Goal: Task Accomplishment & Management: Manage account settings

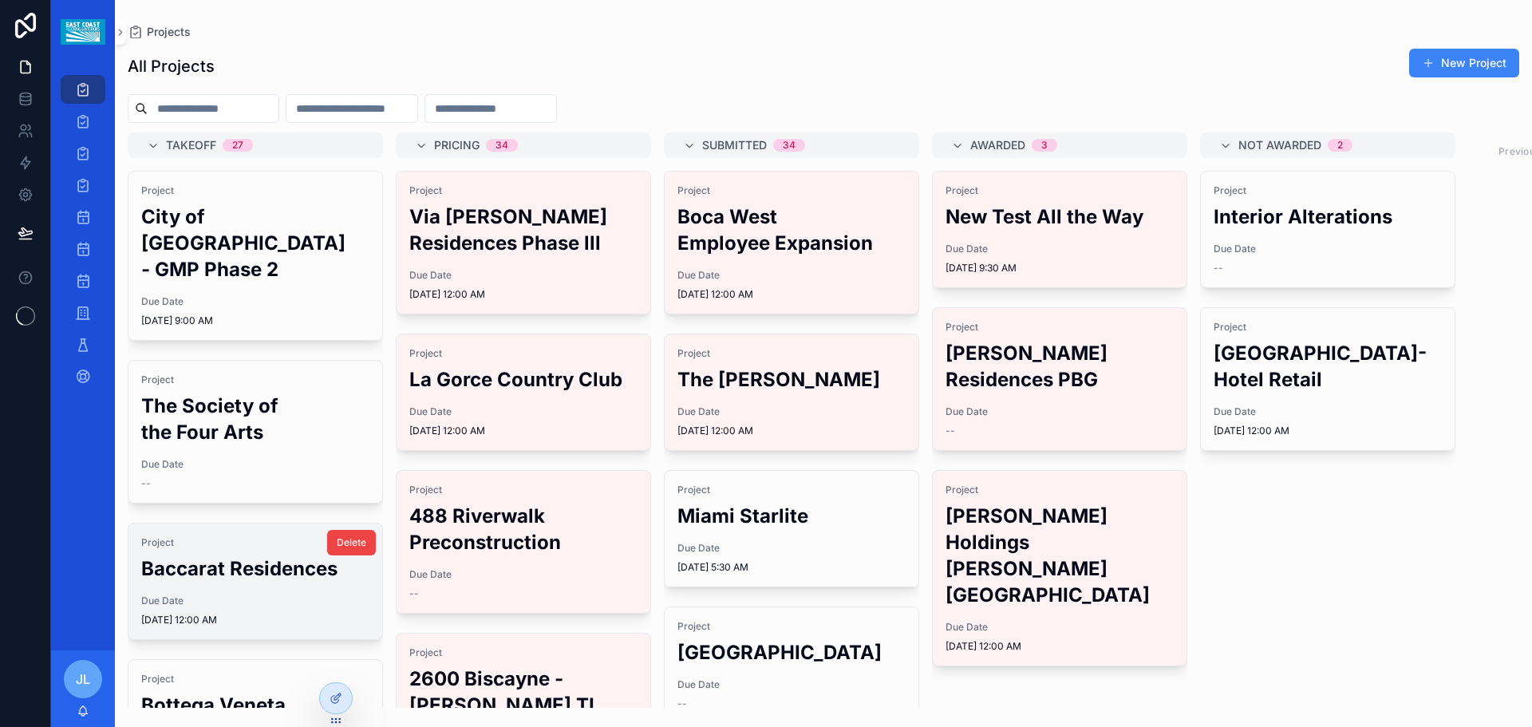
click at [207, 582] on h2 "Baccarat Residences" at bounding box center [255, 568] width 228 height 26
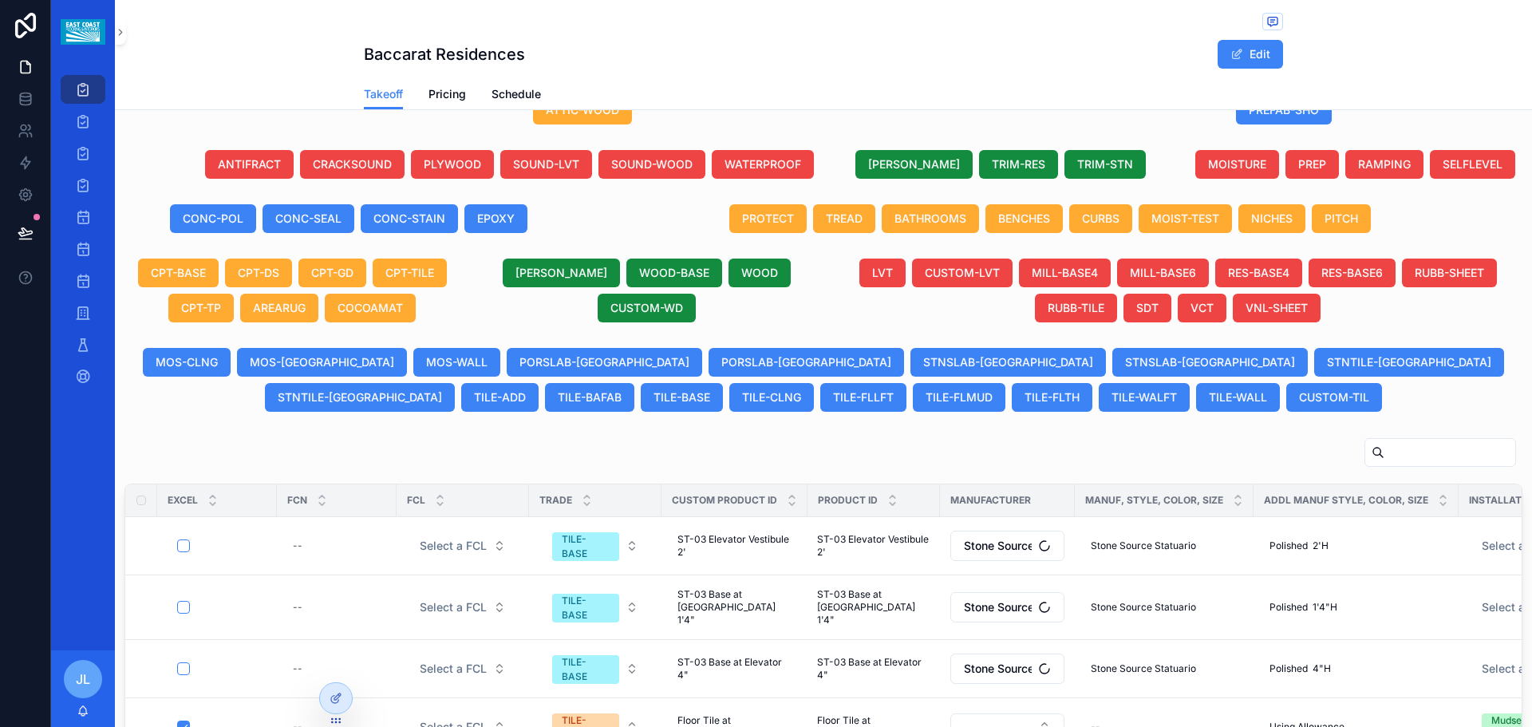
scroll to position [638, 0]
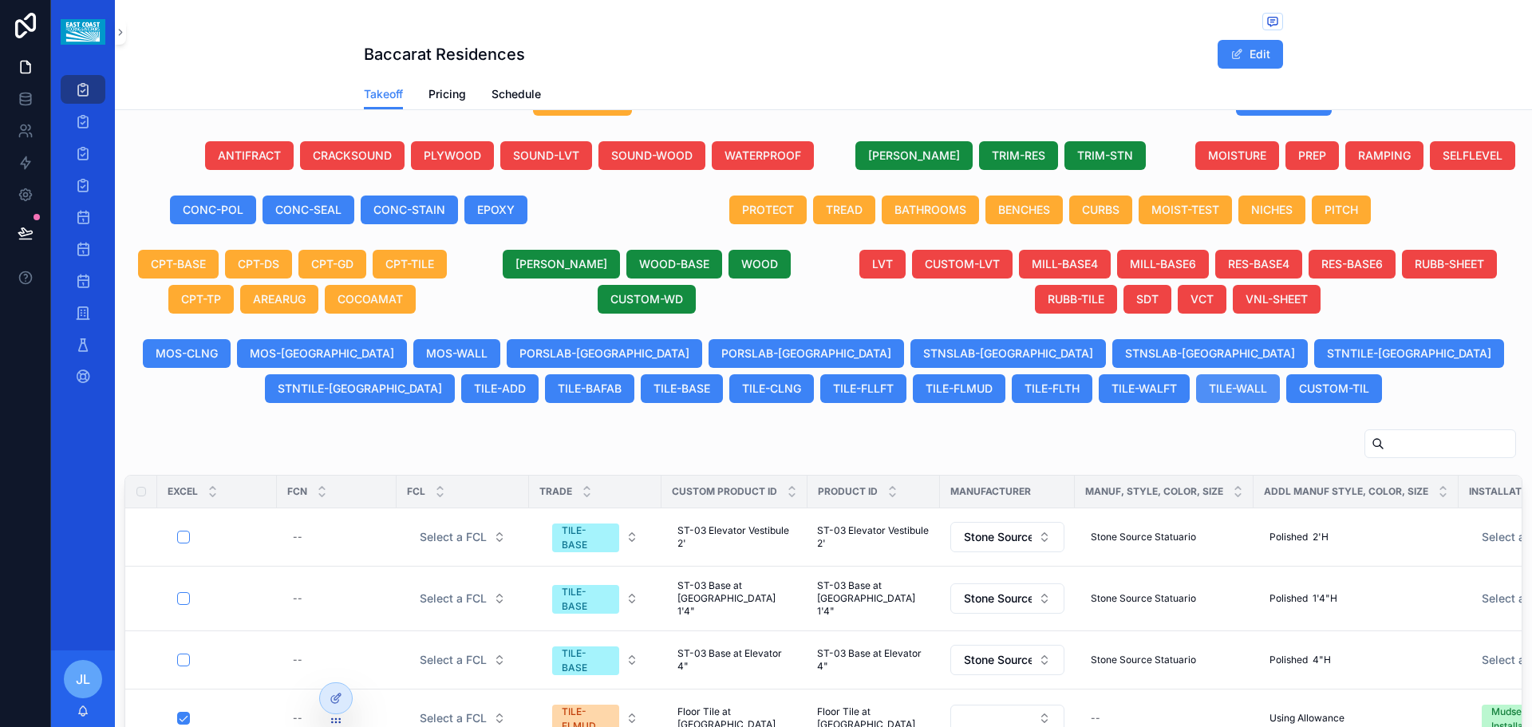
click at [1208, 392] on span "TILE-WALL" at bounding box center [1237, 388] width 58 height 16
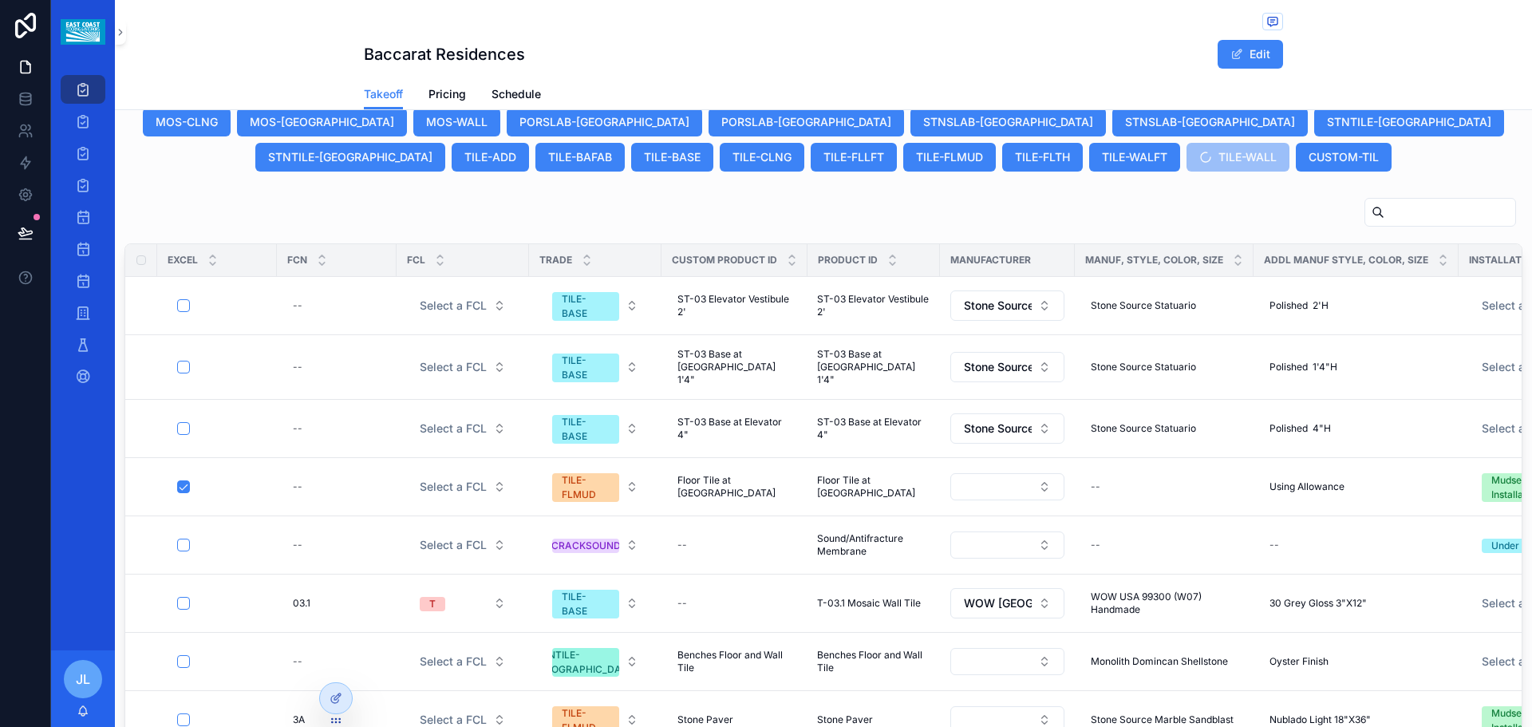
scroll to position [877, 0]
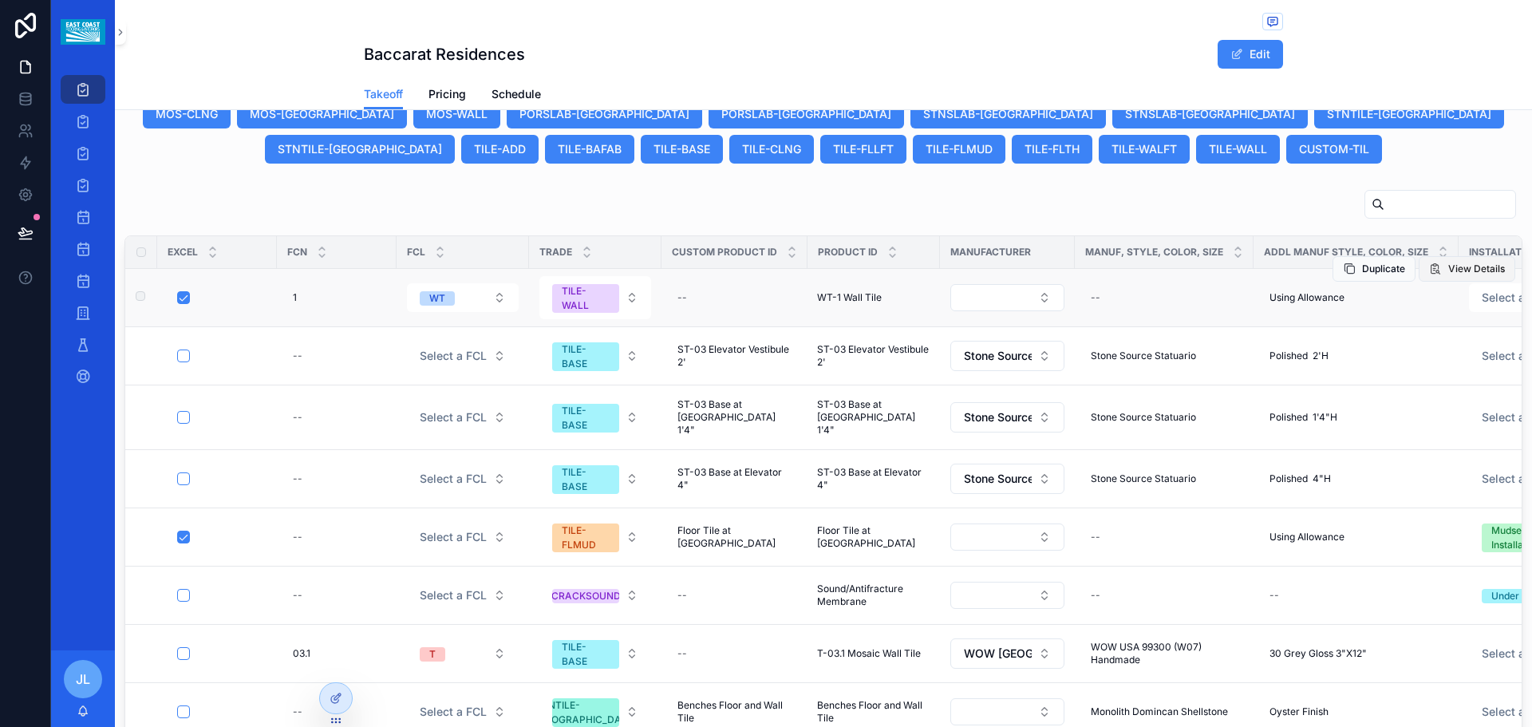
click at [1448, 269] on span "View Details" at bounding box center [1476, 268] width 57 height 13
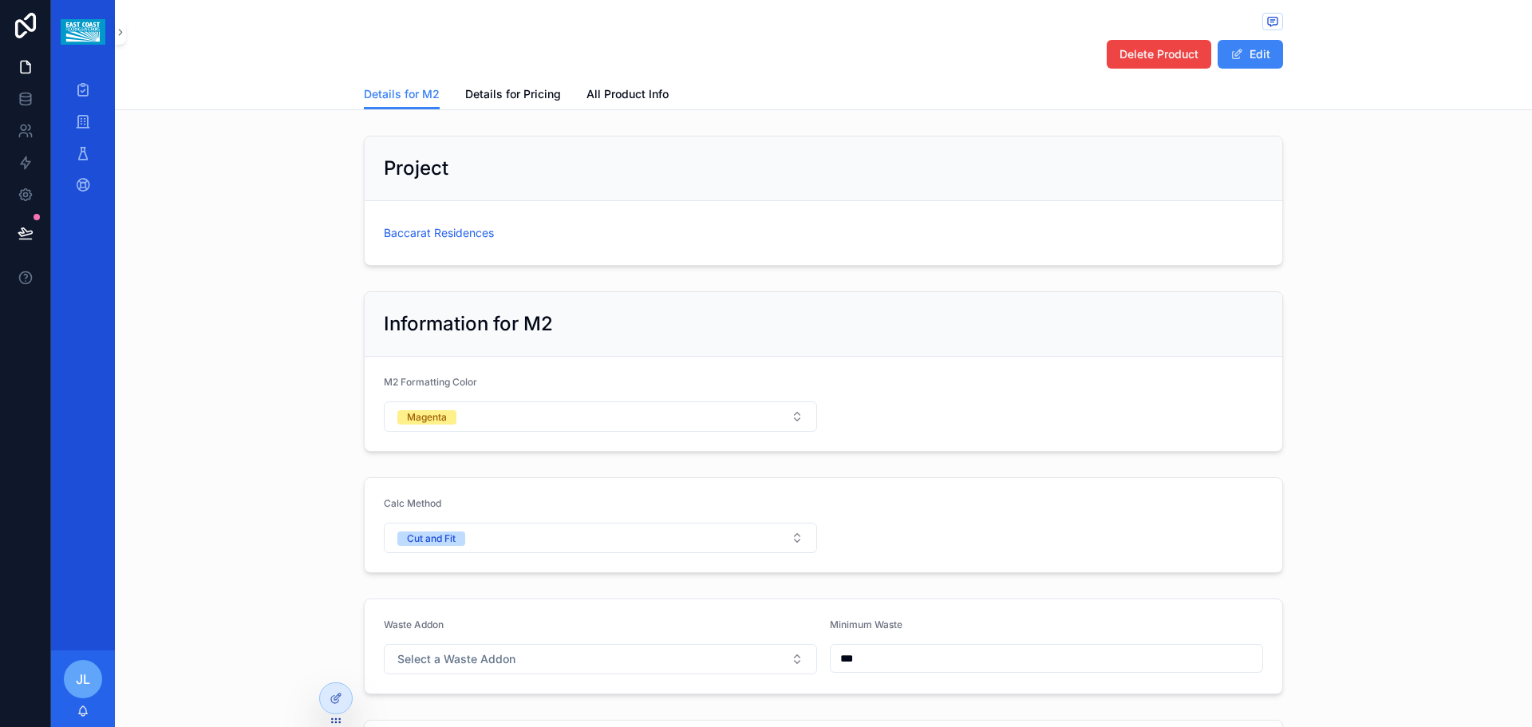
click at [1125, 52] on span "Delete Product" at bounding box center [1158, 54] width 79 height 16
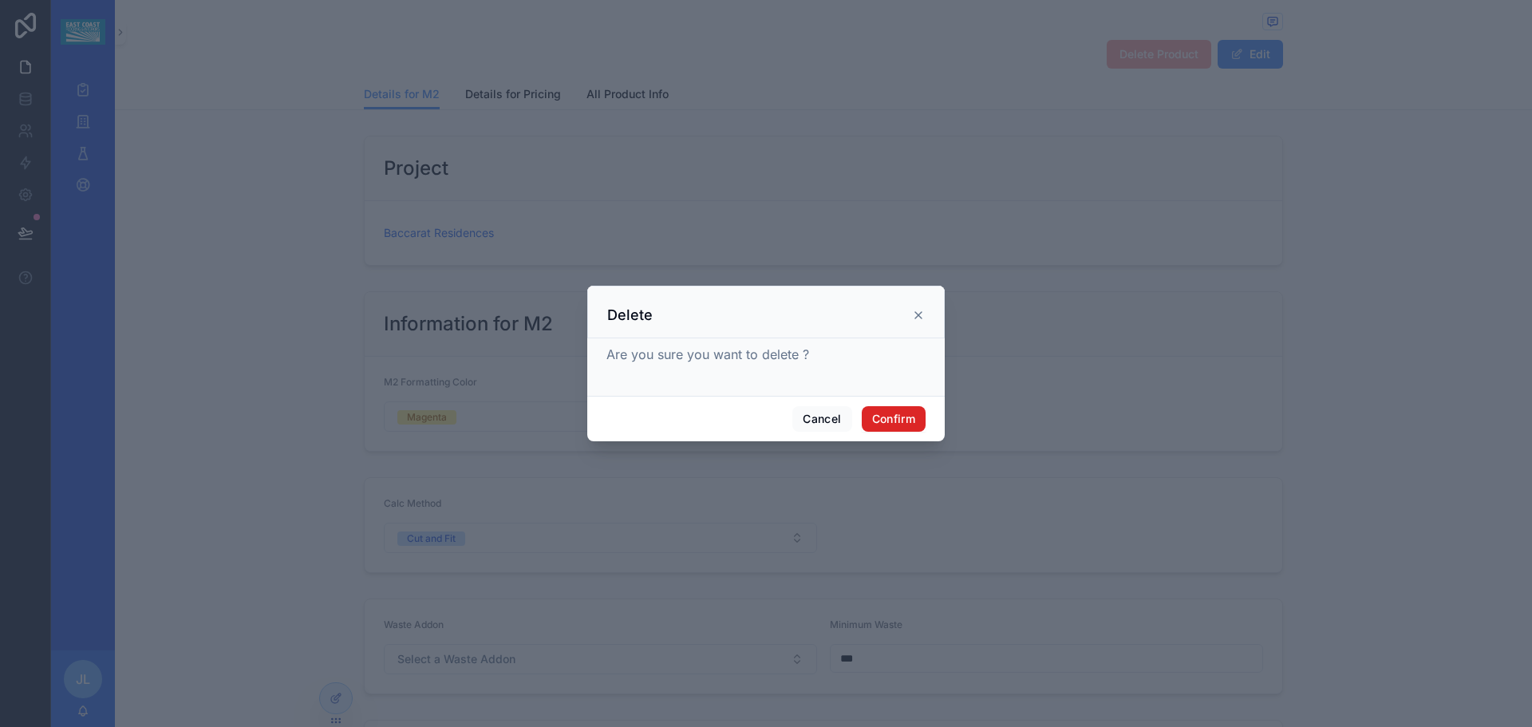
click at [876, 419] on button "Confirm" at bounding box center [893, 419] width 64 height 26
